Goal: Find specific page/section: Find specific page/section

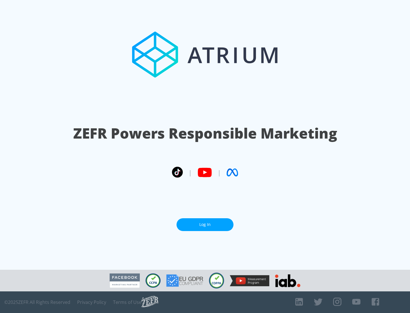
click at [205, 225] on link "Log In" at bounding box center [205, 224] width 57 height 13
